Goal: Check status

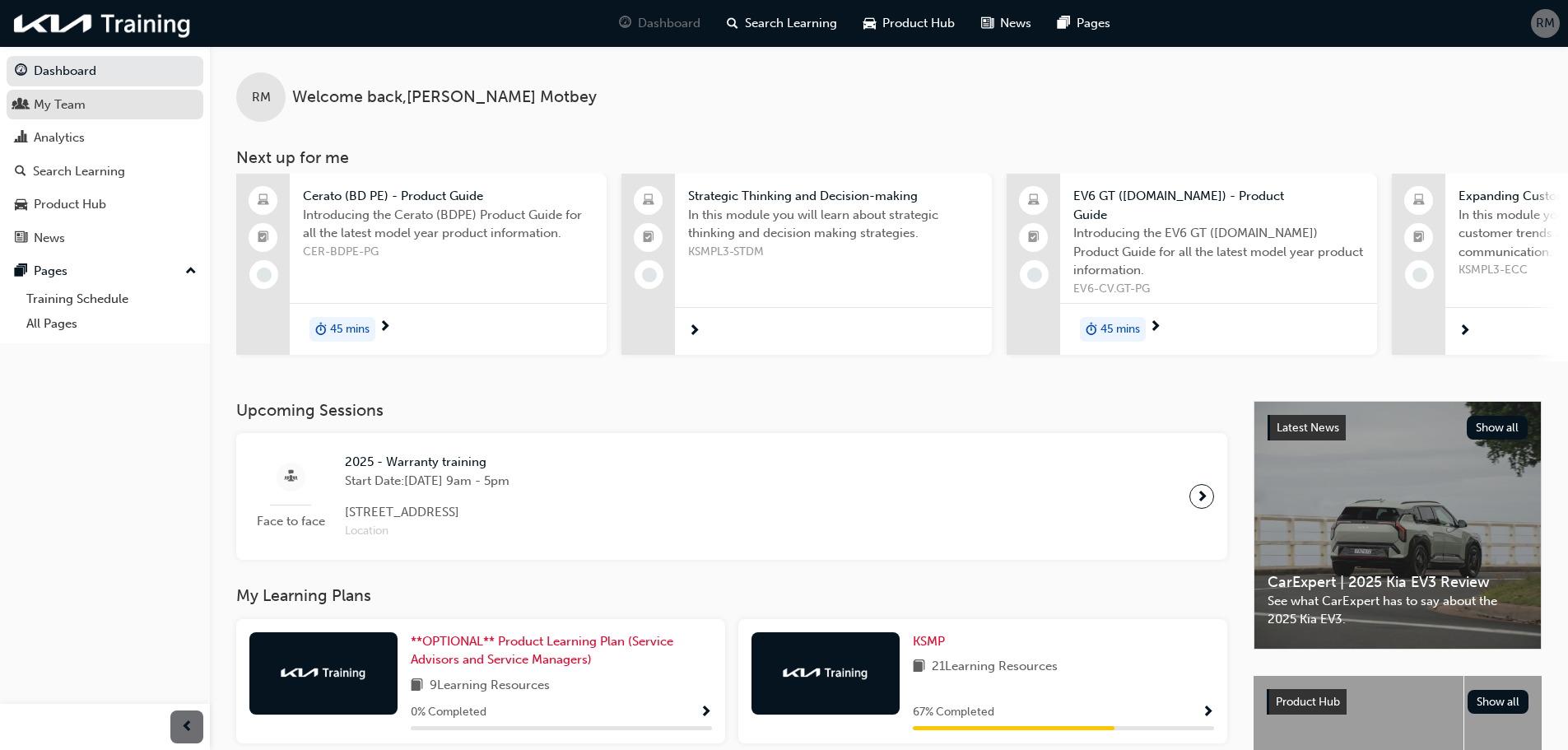
click at [63, 108] on div "My Team" at bounding box center [59, 104] width 52 height 19
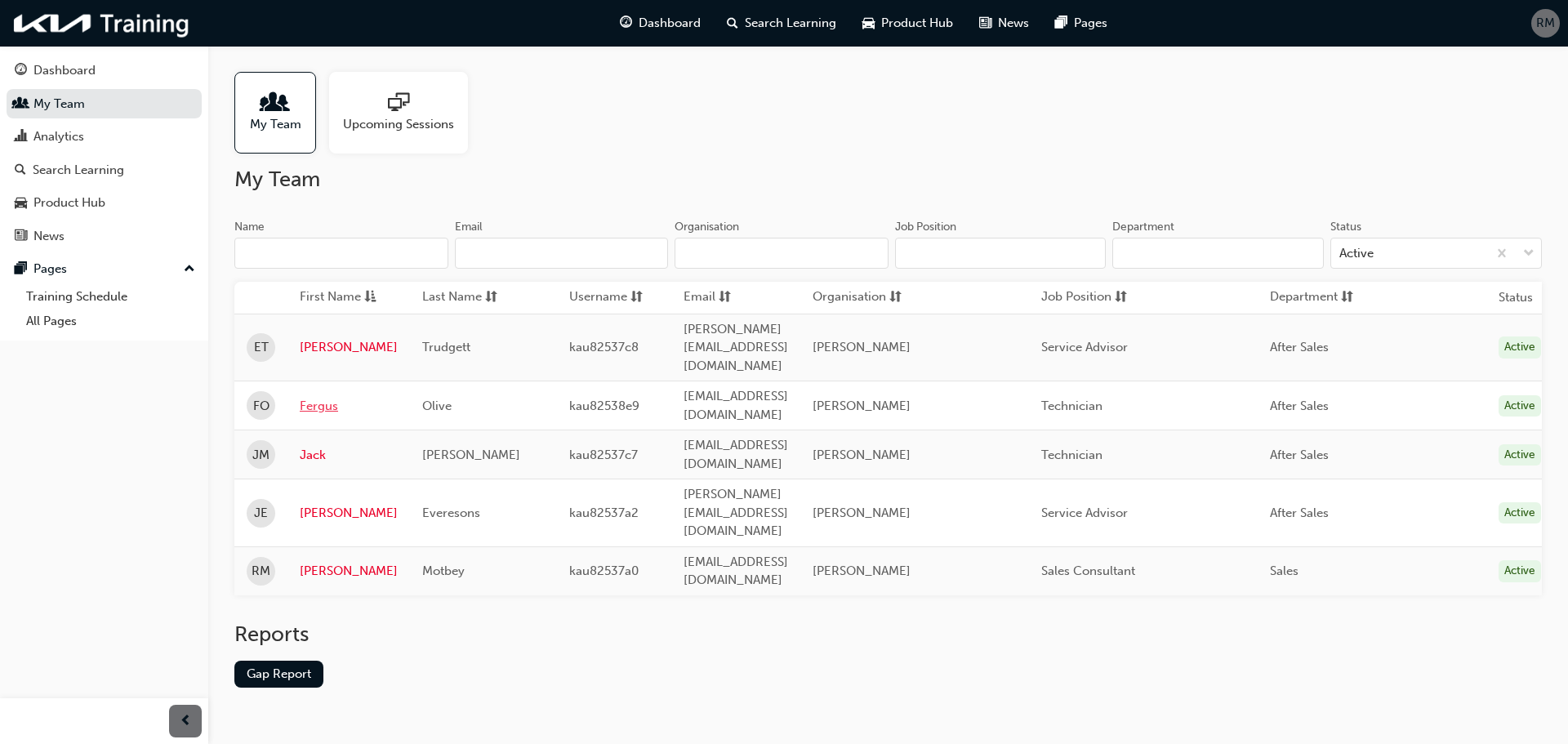
click at [321, 396] on link "Fergus" at bounding box center [348, 405] width 98 height 19
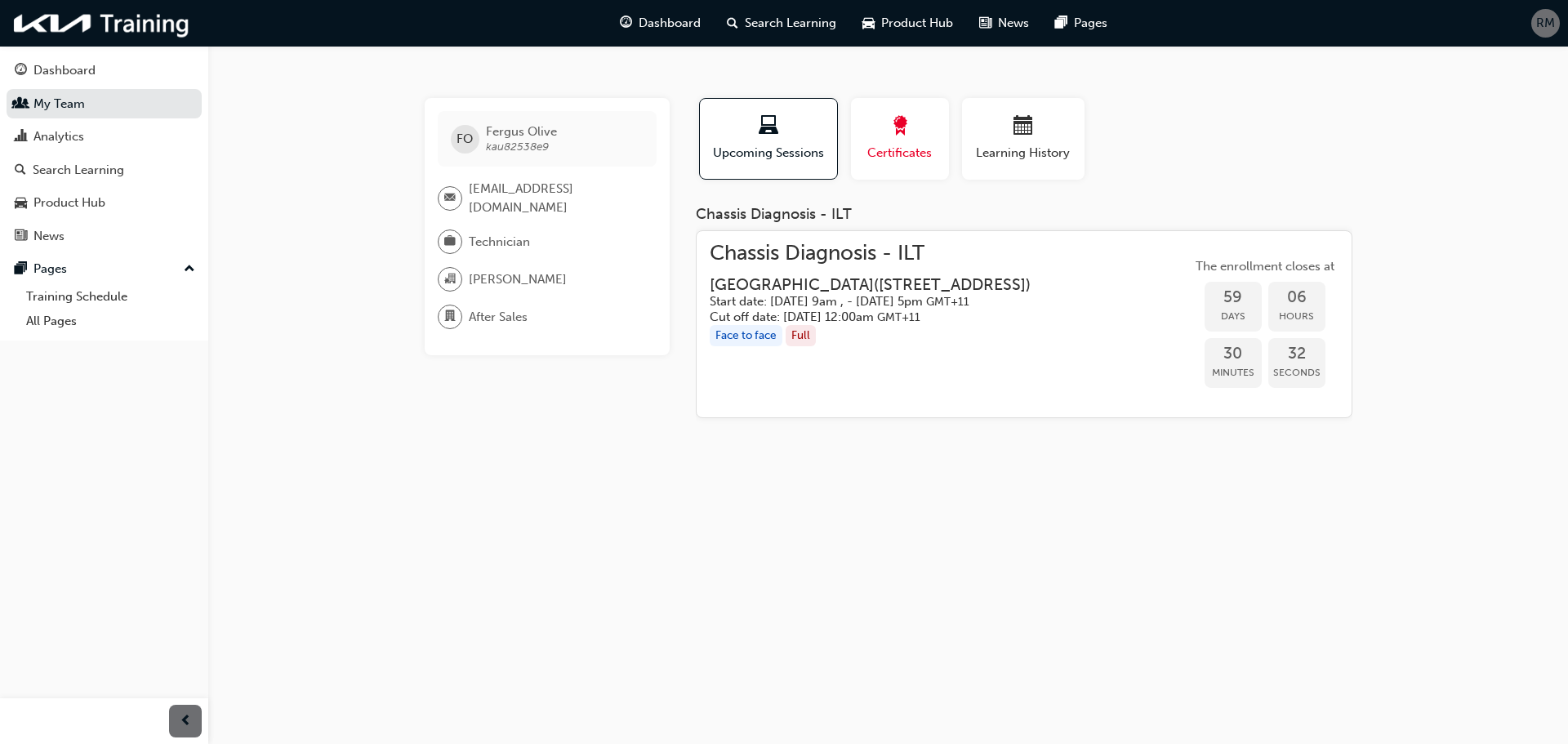
click at [904, 155] on span "Certificates" at bounding box center [900, 153] width 74 height 19
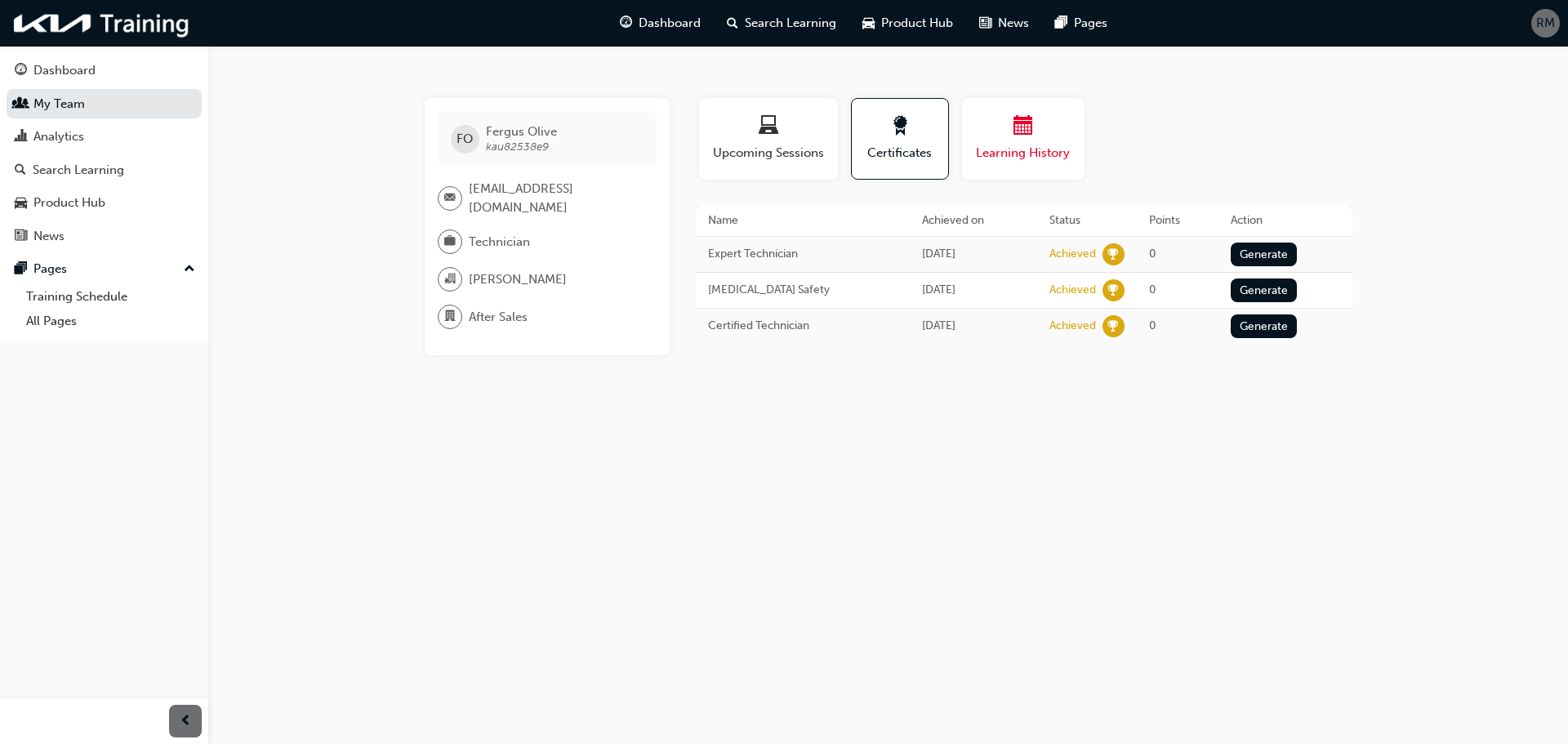
click at [1011, 141] on div "Learning History" at bounding box center [1023, 139] width 98 height 47
